Goal: Task Accomplishment & Management: Complete application form

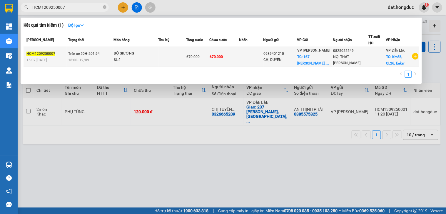
type input "HCM1209250007"
click at [369, 59] on div at bounding box center [376, 57] width 17 height 6
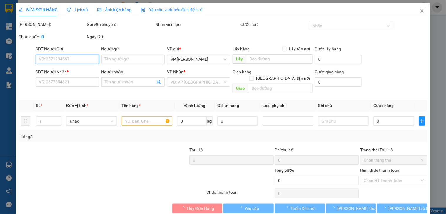
type input "0989401210"
type input "CHỊ DUYÊN"
checkbox input "true"
type input "[STREET_ADDRESS][PERSON_NAME]"
type input "0825055549"
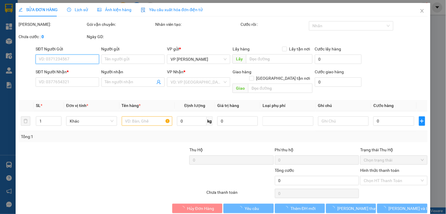
type input "NỘI THẤT [PERSON_NAME]"
checkbox input "true"
type input "Km56, QL26, Eakar"
type input "670.000"
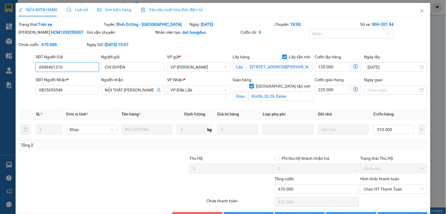
scroll to position [19, 0]
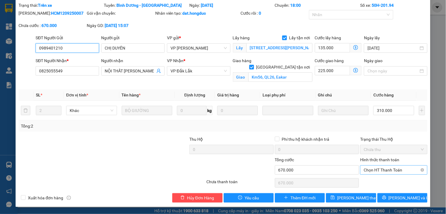
click at [381, 169] on span "Chọn HT Thanh Toán" at bounding box center [393, 170] width 60 height 9
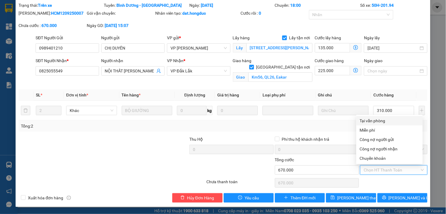
click at [380, 118] on div "Tại văn phòng" at bounding box center [389, 121] width 59 height 6
type input "0"
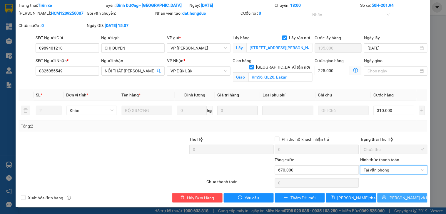
click at [389, 194] on button "[PERSON_NAME] và In" at bounding box center [402, 198] width 50 height 9
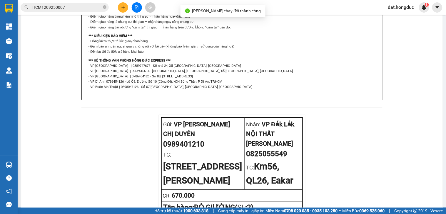
scroll to position [373, 0]
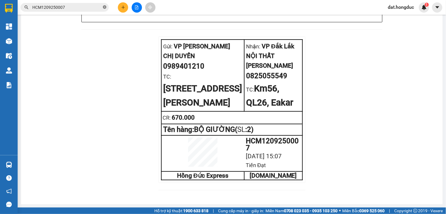
click at [105, 7] on icon "close-circle" at bounding box center [105, 7] width 4 height 4
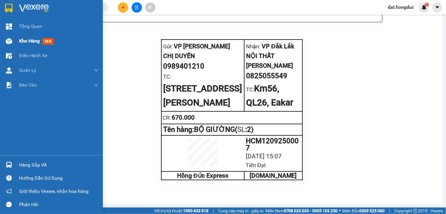
click at [25, 39] on span "Kho hàng" at bounding box center [29, 41] width 21 height 6
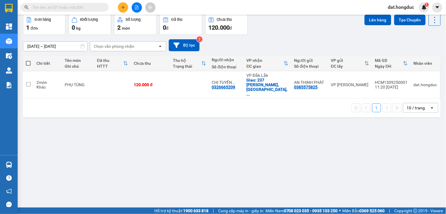
scroll to position [27, 0]
click at [78, 6] on input "text" at bounding box center [66, 7] width 69 height 6
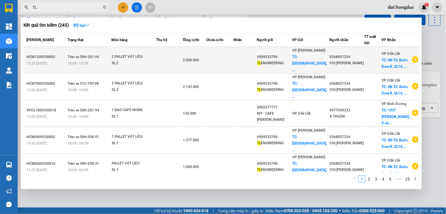
type input "TL"
click at [412, 56] on icon "plus-circle" at bounding box center [415, 59] width 6 height 6
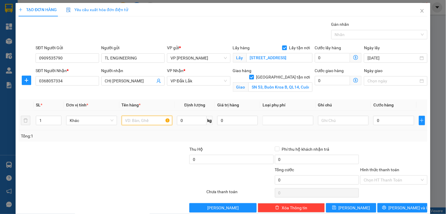
click at [130, 121] on input "text" at bounding box center [147, 120] width 51 height 9
type input "1 PALLET VẬT LIỆU"
click at [180, 122] on input "0" at bounding box center [192, 120] width 30 height 9
type input "1208"
click at [383, 119] on input "0" at bounding box center [393, 120] width 41 height 9
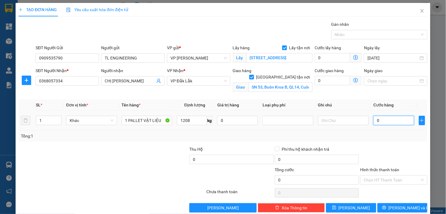
type input "1"
type input "12"
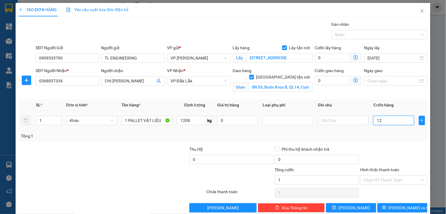
type input "12"
type input "120"
type input "1.208"
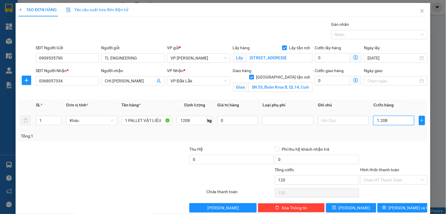
type input "1.208"
type input "12.080"
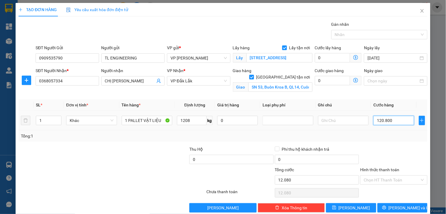
type input "1.208.000"
click at [378, 175] on div "Hình thức thanh toán" at bounding box center [393, 171] width 67 height 9
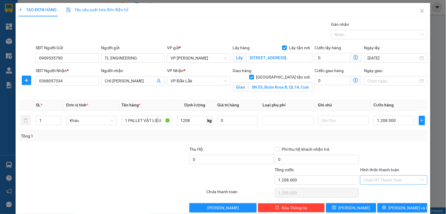
click at [380, 178] on input "Hình thức thanh toán" at bounding box center [391, 180] width 56 height 9
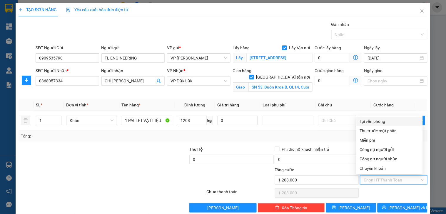
click at [384, 122] on div "Tại văn phòng" at bounding box center [389, 121] width 59 height 6
type input "0"
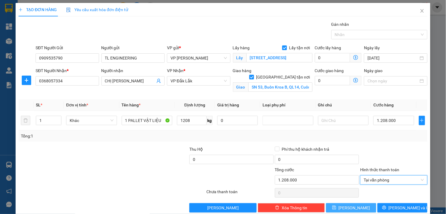
drag, startPoint x: 357, startPoint y: 207, endPoint x: 330, endPoint y: 193, distance: 31.3
click at [357, 207] on button "[PERSON_NAME]" at bounding box center [351, 208] width 50 height 9
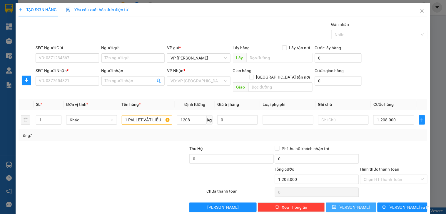
checkbox input "false"
type input "0"
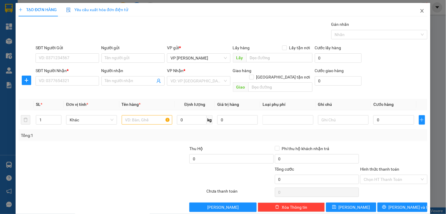
click at [419, 10] on icon "close" at bounding box center [421, 11] width 5 height 5
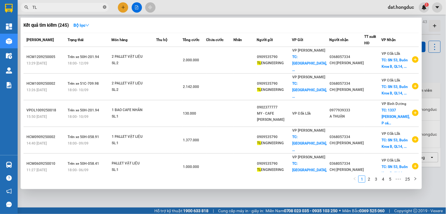
click at [105, 7] on icon "close-circle" at bounding box center [105, 7] width 4 height 4
